Goal: Find specific page/section: Find specific page/section

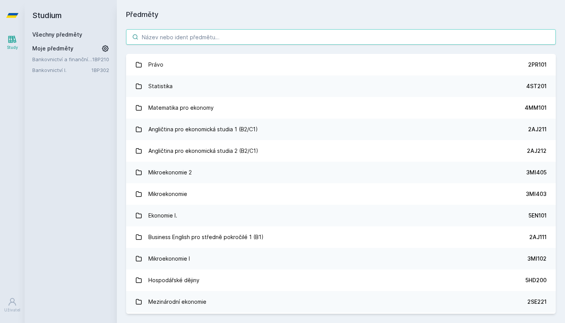
click at [216, 41] on input "search" at bounding box center [341, 36] width 430 height 15
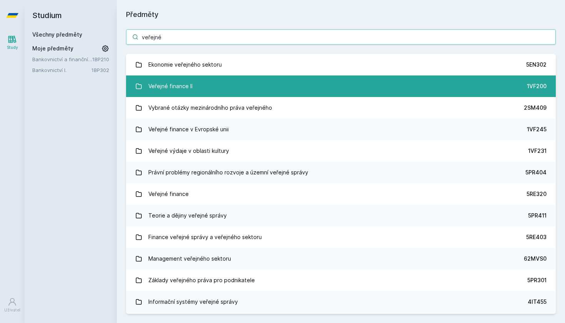
type input "veřejné"
click at [207, 82] on link "Veřejné finance II 1VF200" at bounding box center [341, 86] width 430 height 22
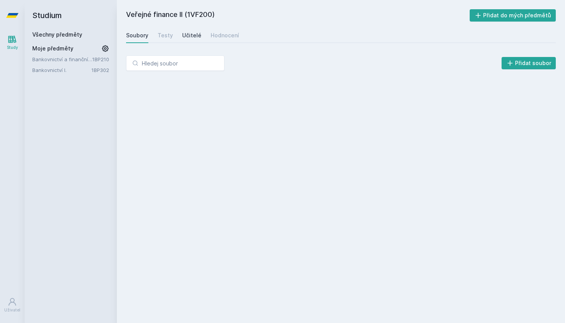
click at [196, 35] on div "Učitelé" at bounding box center [191, 36] width 19 height 8
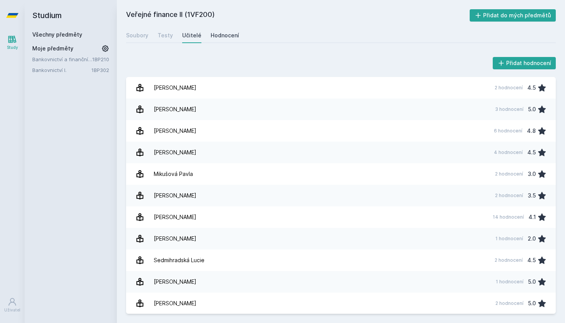
click at [220, 34] on div "Hodnocení" at bounding box center [225, 36] width 28 height 8
